Goal: Information Seeking & Learning: Understand process/instructions

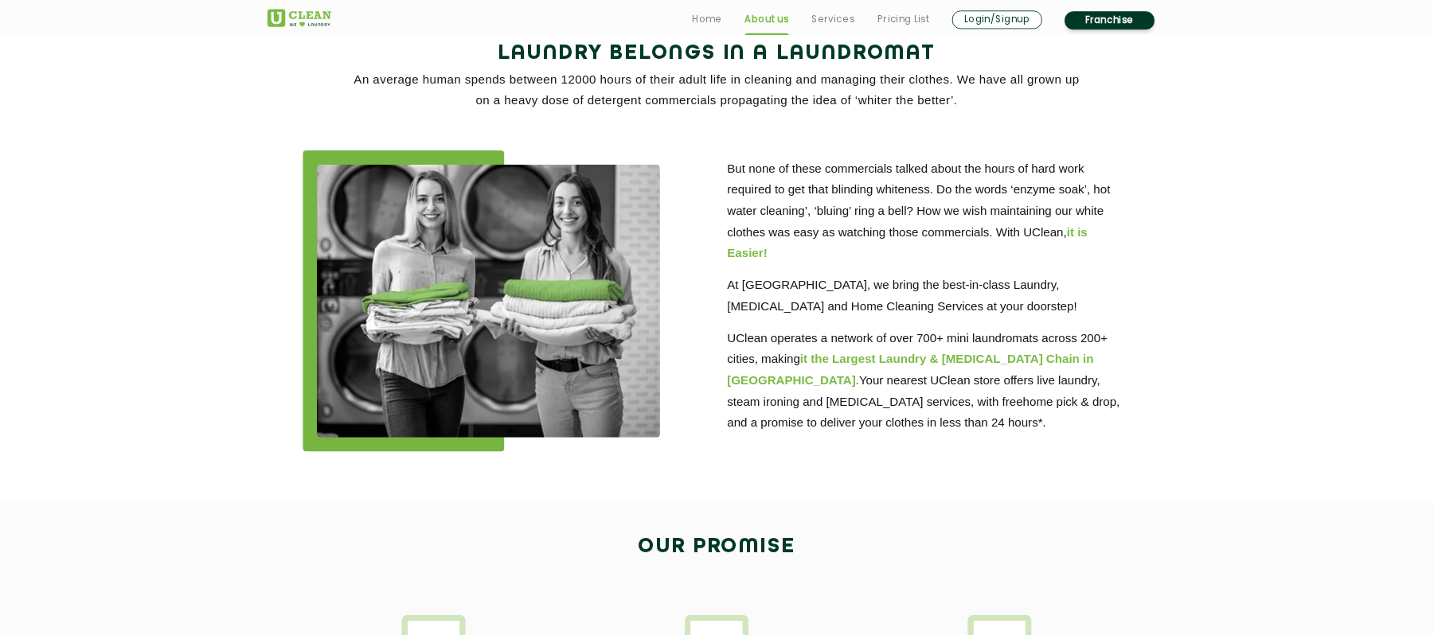
scroll to position [358, 0]
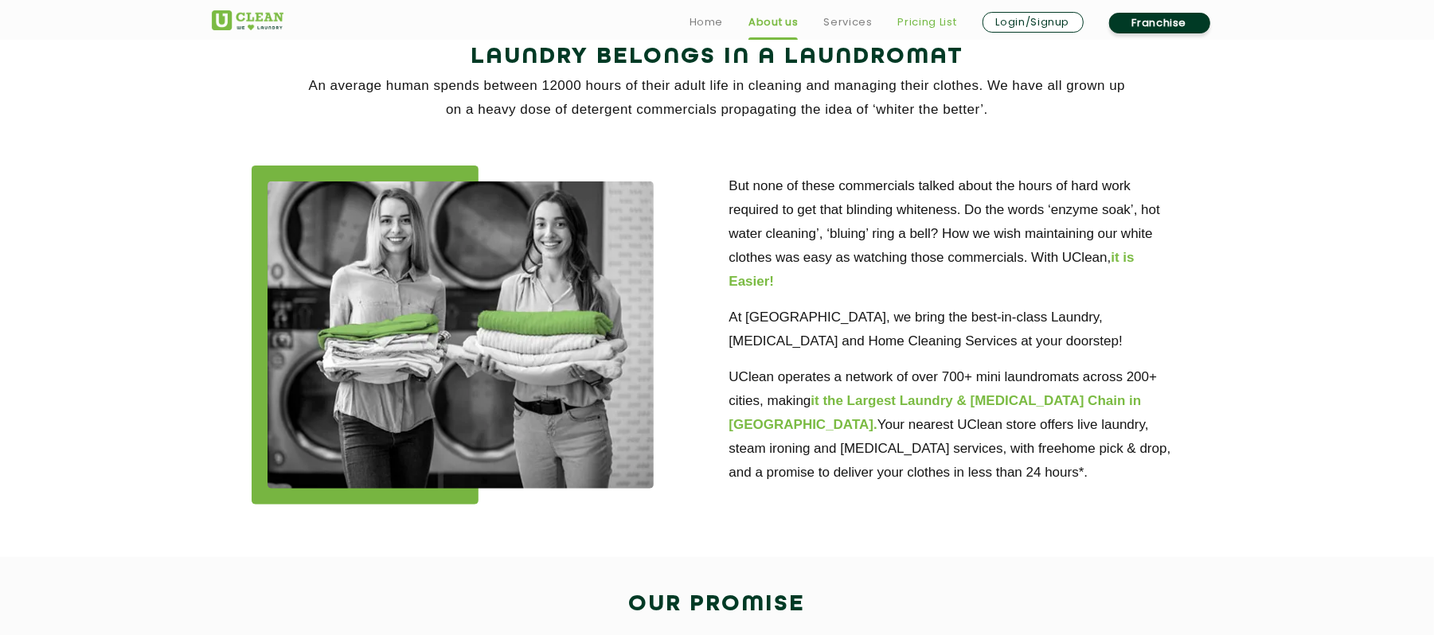
click at [912, 14] on link "Pricing List" at bounding box center [927, 22] width 59 height 19
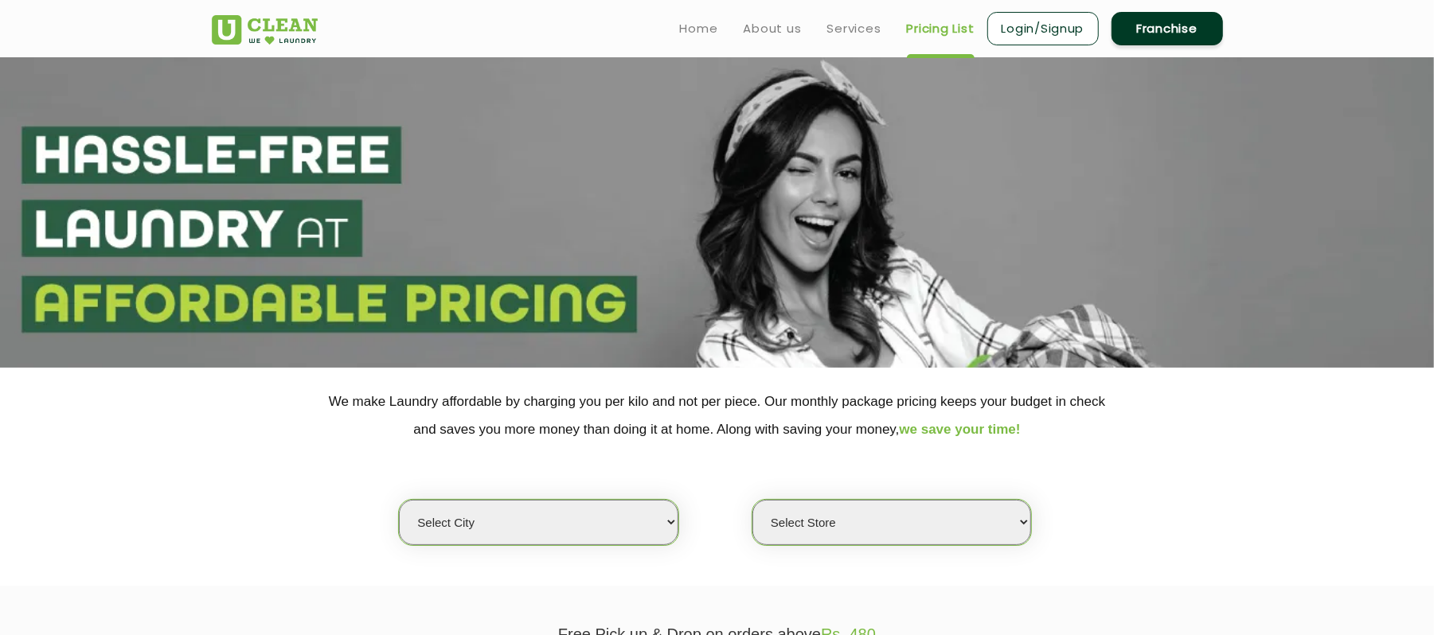
click at [647, 524] on select "Select city [GEOGRAPHIC_DATA] [GEOGRAPHIC_DATA] [GEOGRAPHIC_DATA] [GEOGRAPHIC_D…" at bounding box center [538, 522] width 279 height 45
select select "1"
click at [399, 500] on select "Select city [GEOGRAPHIC_DATA] [GEOGRAPHIC_DATA] [GEOGRAPHIC_DATA] [GEOGRAPHIC_D…" at bounding box center [538, 522] width 279 height 45
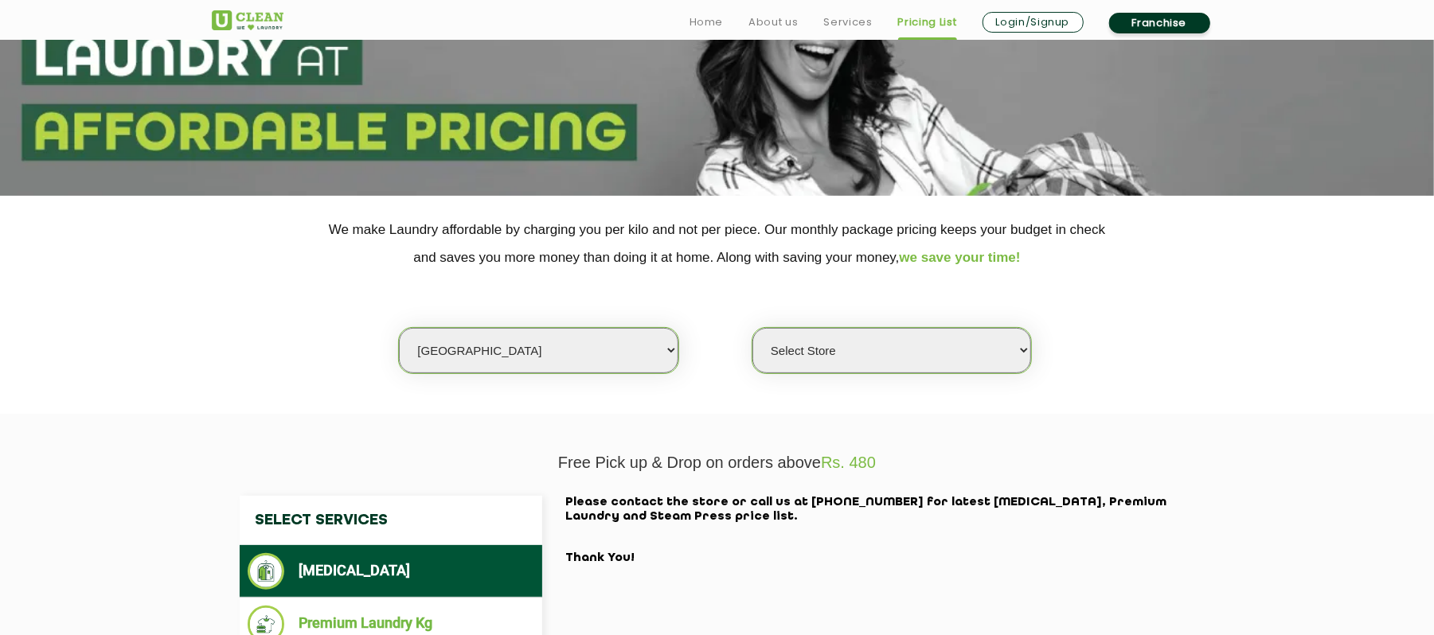
scroll to position [212, 0]
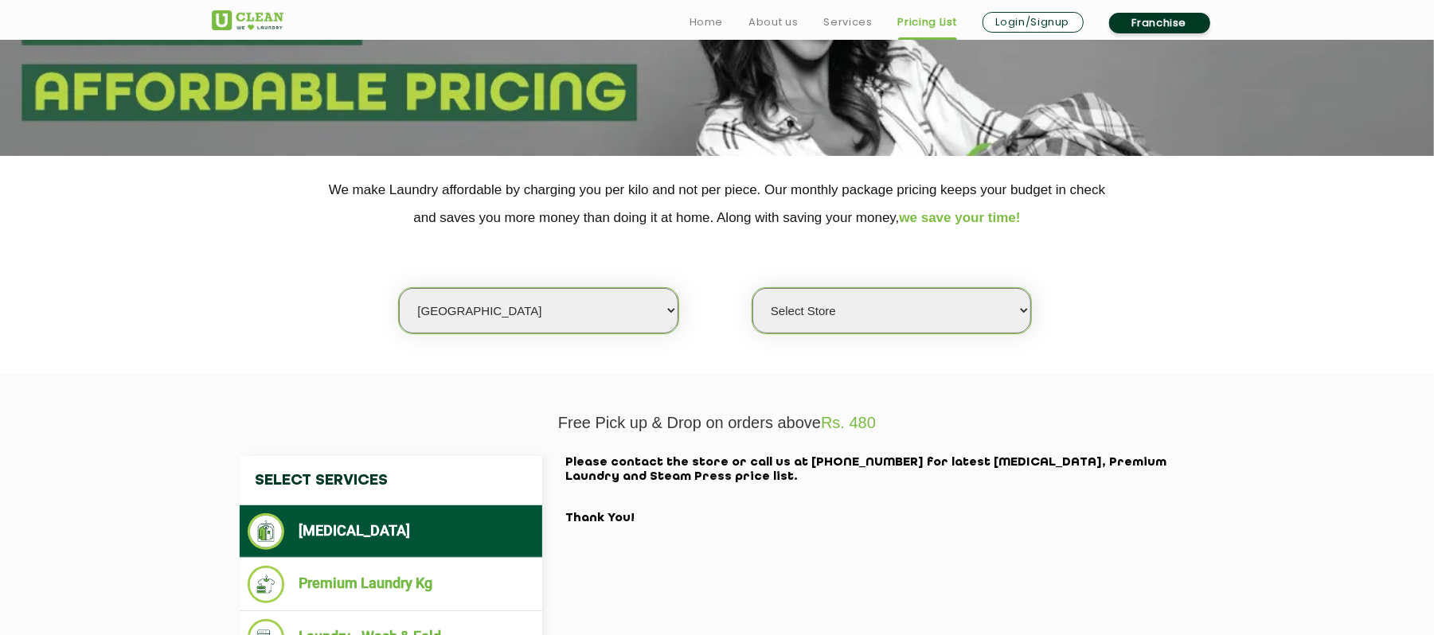
click at [816, 312] on select "Select Store [GEOGRAPHIC_DATA] [GEOGRAPHIC_DATA] 2 [GEOGRAPHIC_DATA] [PERSON_NA…" at bounding box center [891, 310] width 279 height 45
click at [752, 288] on select "Select Store [GEOGRAPHIC_DATA] [GEOGRAPHIC_DATA] 2 [GEOGRAPHIC_DATA] [PERSON_NA…" at bounding box center [891, 310] width 279 height 45
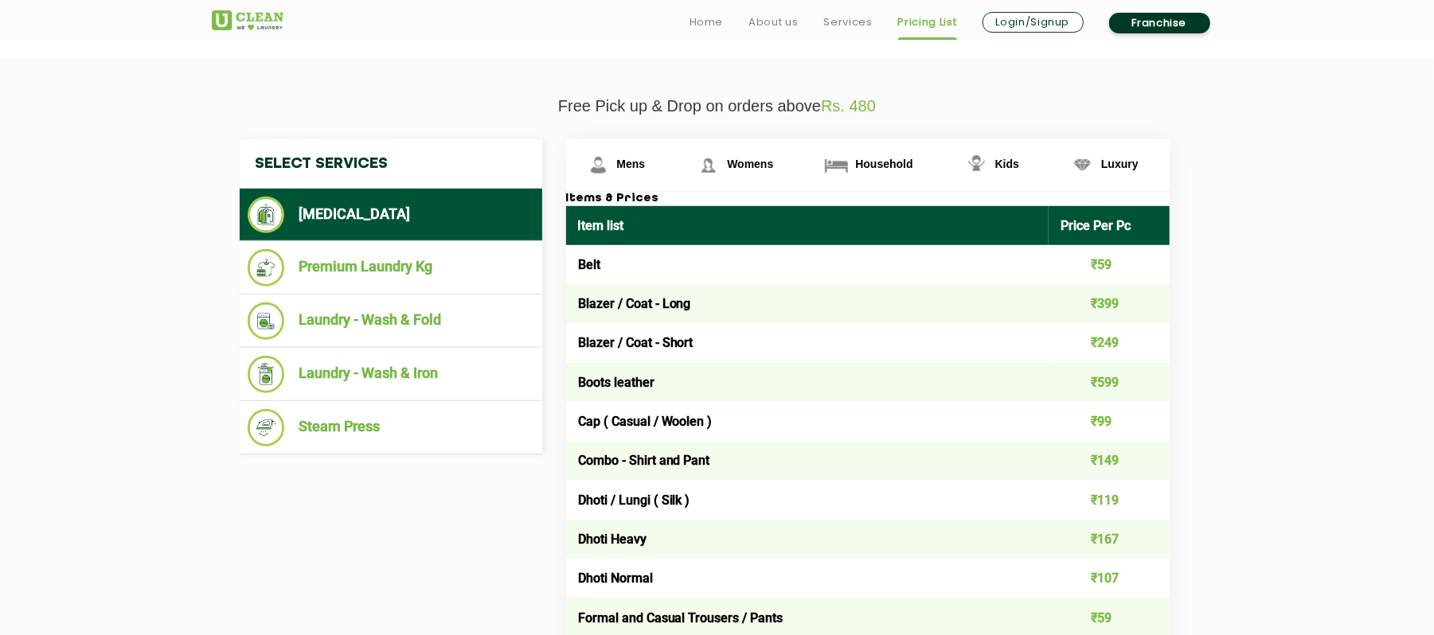
scroll to position [424, 0]
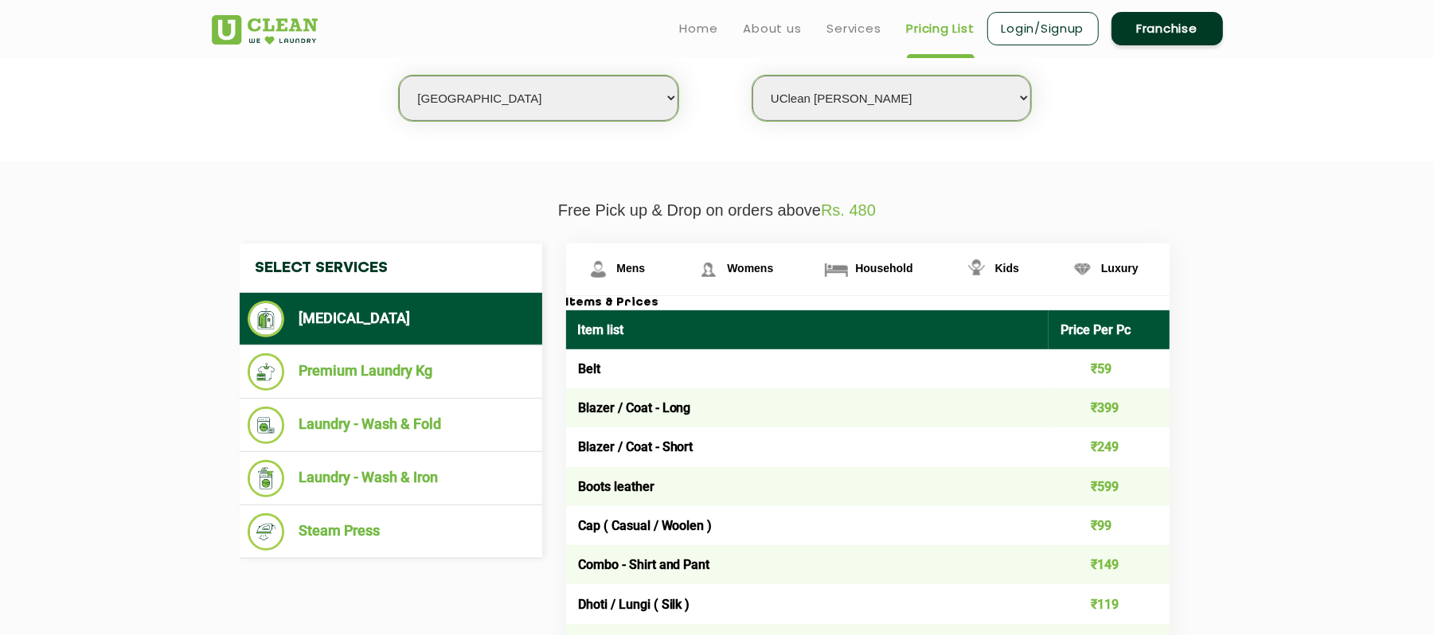
click at [879, 96] on select "Select Store [GEOGRAPHIC_DATA] [GEOGRAPHIC_DATA] 2 [GEOGRAPHIC_DATA] [PERSON_NA…" at bounding box center [891, 98] width 279 height 45
select select "582"
click at [752, 76] on select "Select Store [GEOGRAPHIC_DATA] [GEOGRAPHIC_DATA] 2 [GEOGRAPHIC_DATA] [PERSON_NA…" at bounding box center [891, 98] width 279 height 45
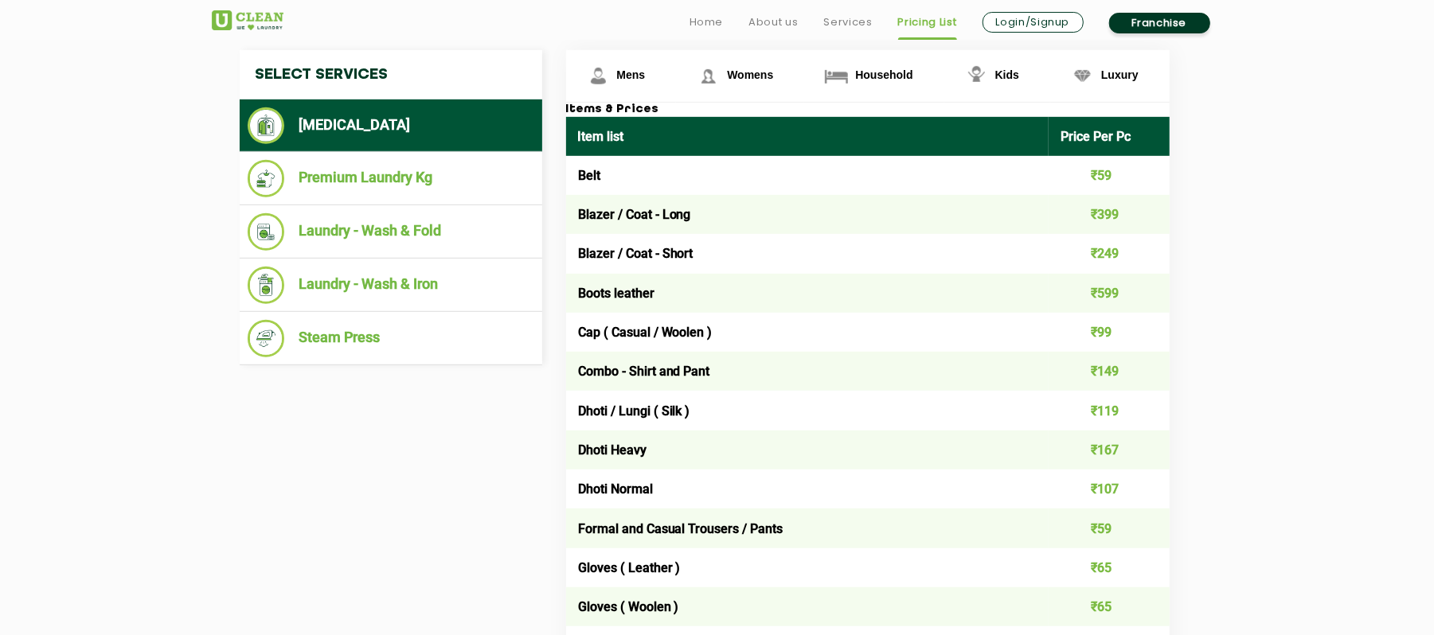
scroll to position [637, 0]
